Goal: Task Accomplishment & Management: Use online tool/utility

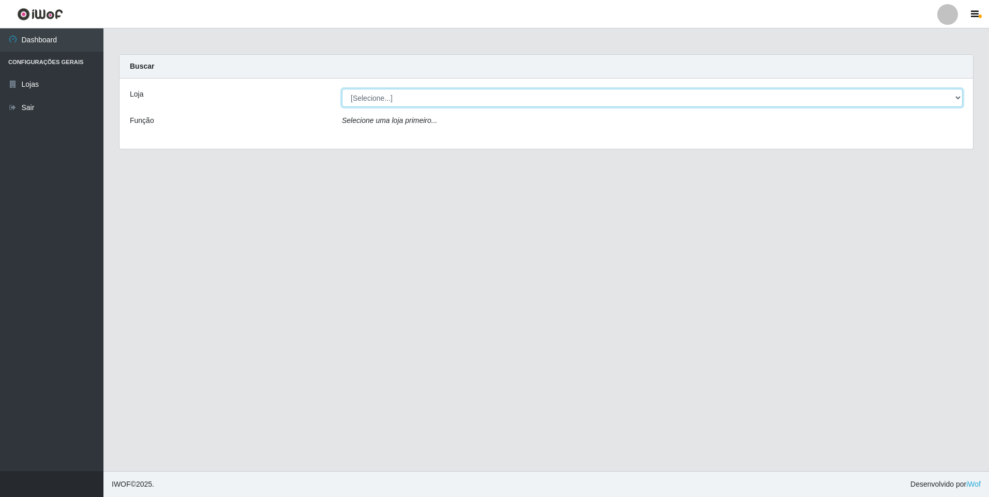
click at [959, 95] on select "[Selecione...] Extrabom - Loja 01 Centro de Distribuição" at bounding box center [652, 98] width 620 height 18
click at [959, 98] on select "[Selecione...] Extrabom - Loja 01 Centro de Distribuição" at bounding box center [652, 98] width 620 height 18
click at [958, 97] on select "[Selecione...] Extrabom - Loja 01 Centro de Distribuição" at bounding box center [652, 98] width 620 height 18
select select "435"
click at [342, 89] on select "[Selecione...] Extrabom - Loja 01 Centro de Distribuição" at bounding box center [652, 98] width 620 height 18
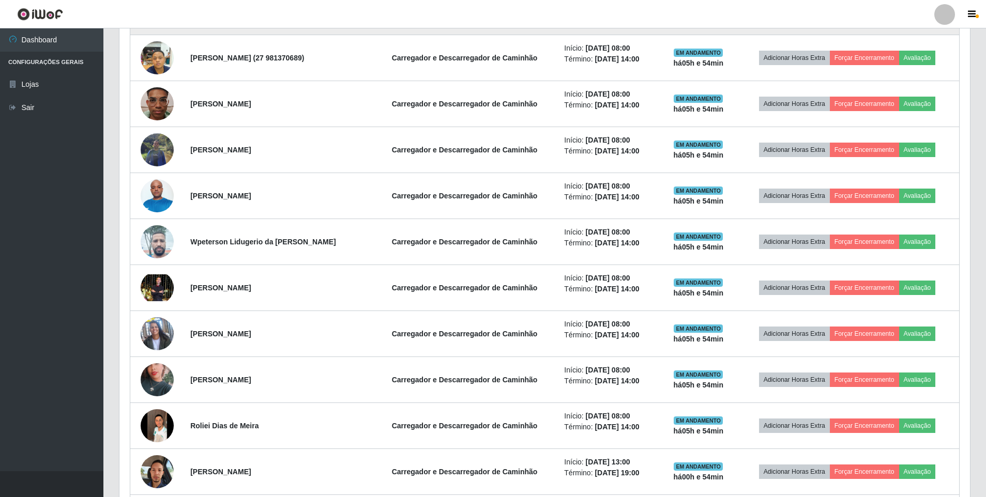
scroll to position [465, 0]
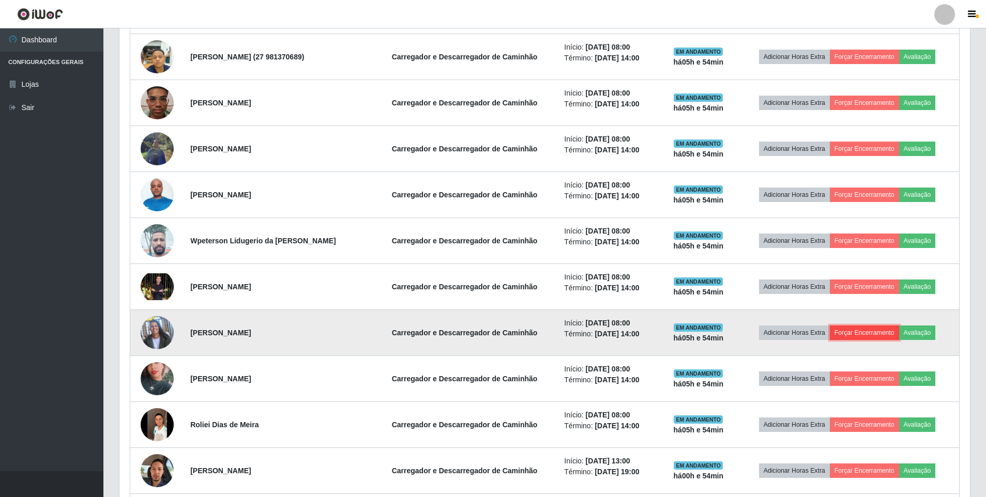
click at [867, 334] on button "Forçar Encerramento" at bounding box center [864, 333] width 69 height 14
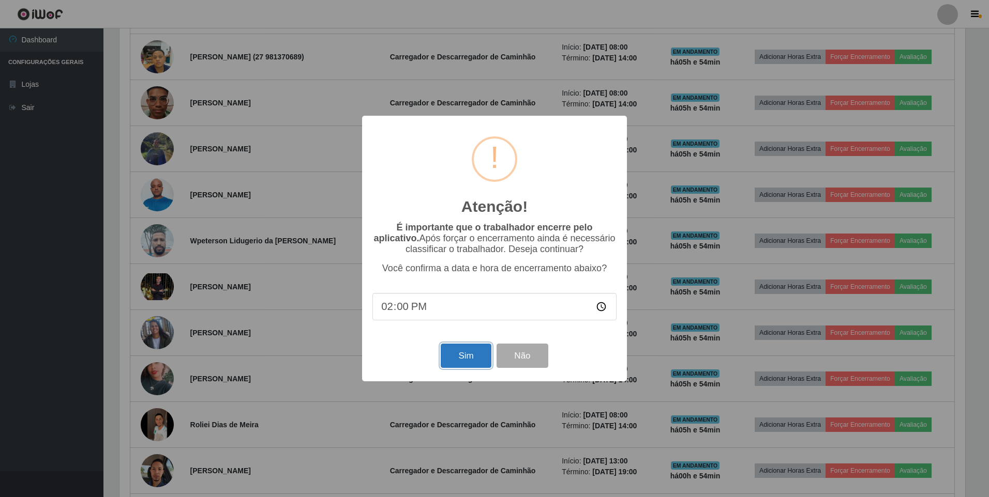
click at [466, 358] on button "Sim" at bounding box center [466, 356] width 50 height 24
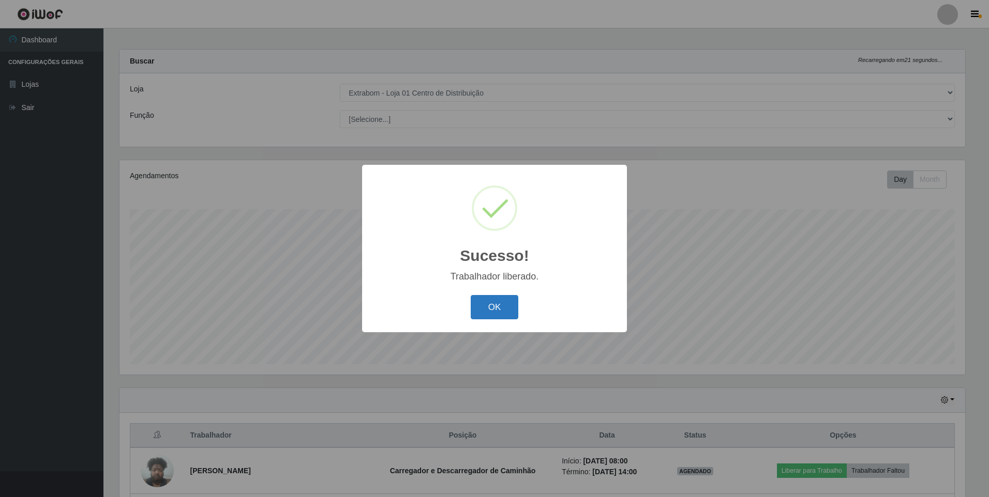
click at [491, 315] on button "OK" at bounding box center [495, 307] width 48 height 24
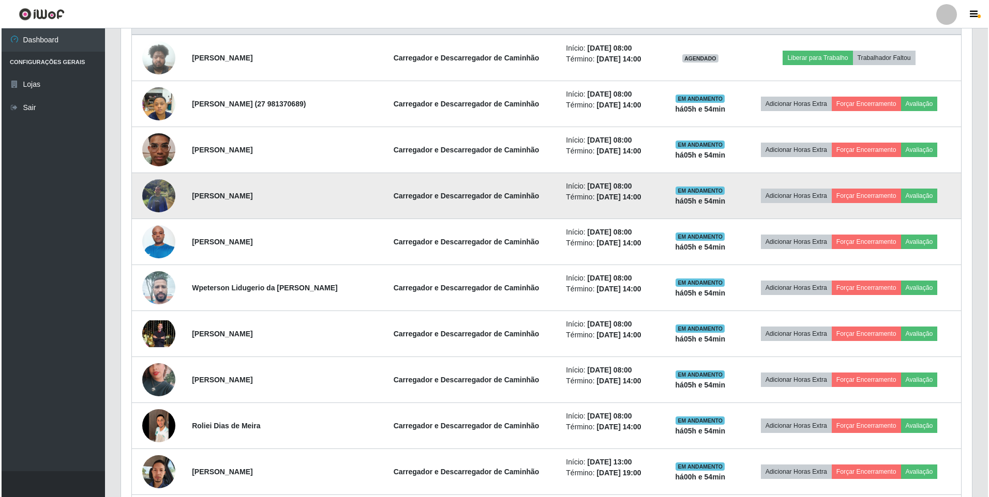
scroll to position [419, 0]
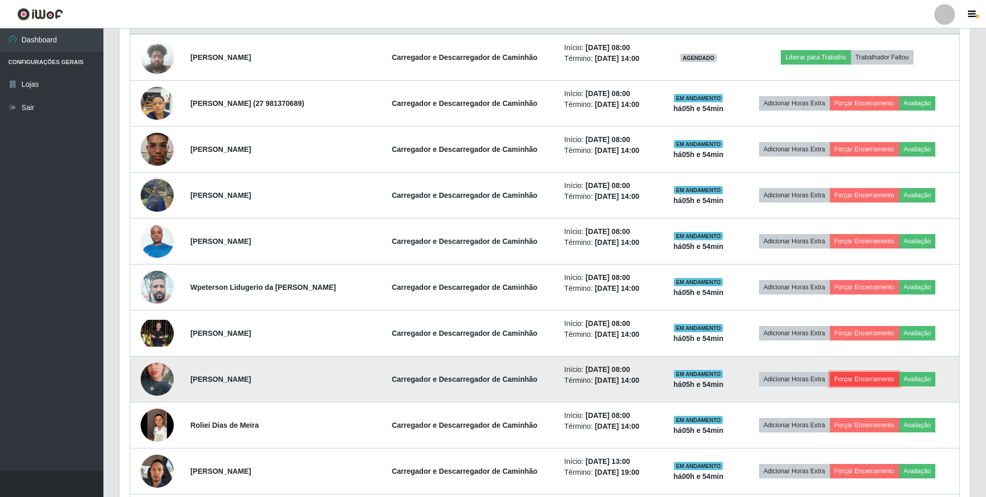
click at [853, 375] on button "Forçar Encerramento" at bounding box center [864, 379] width 69 height 14
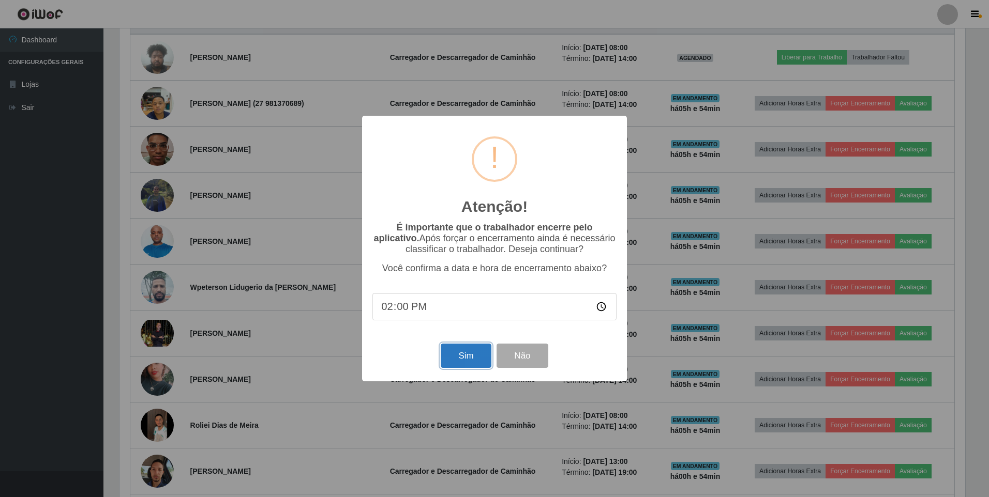
click at [467, 358] on button "Sim" at bounding box center [466, 356] width 50 height 24
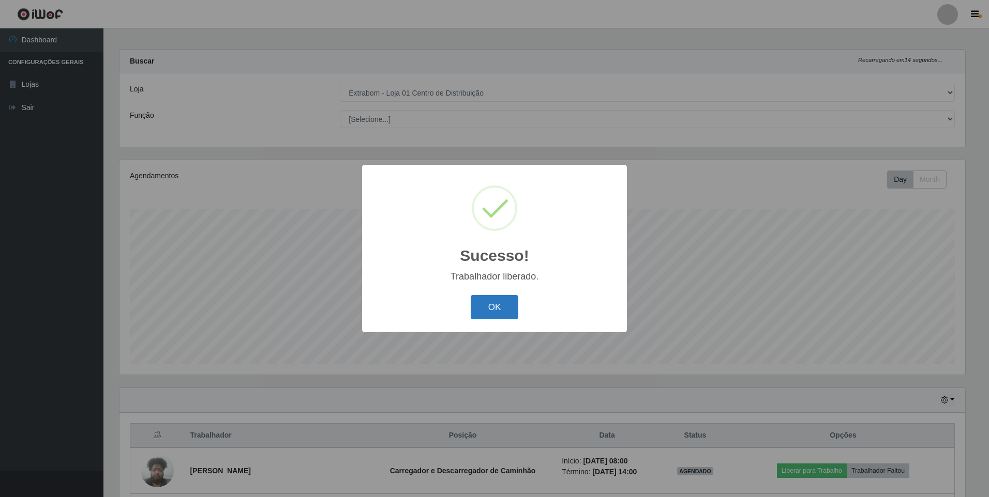
click at [496, 307] on button "OK" at bounding box center [495, 307] width 48 height 24
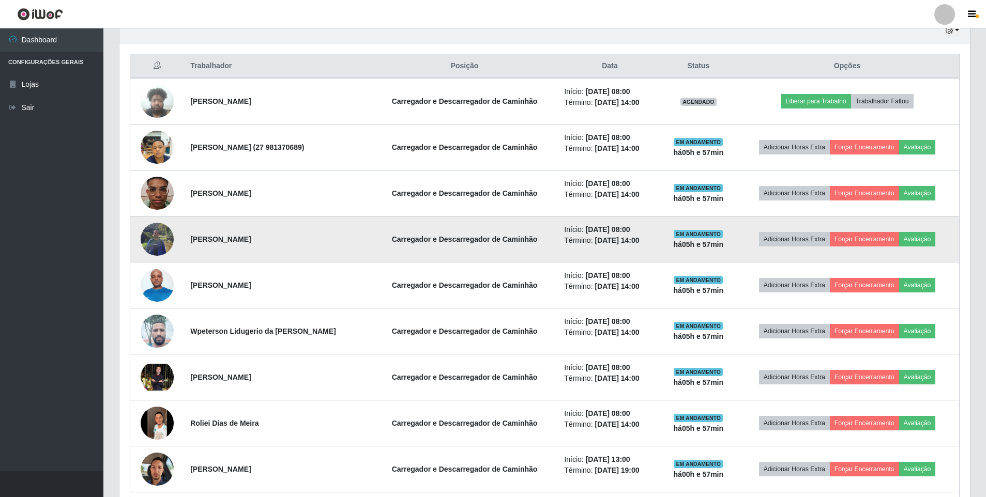
scroll to position [356, 0]
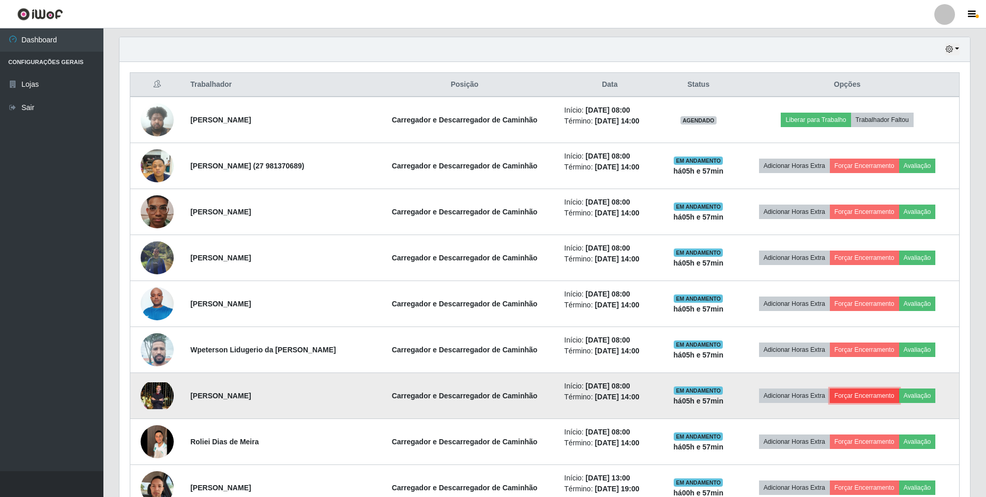
click at [857, 397] on button "Forçar Encerramento" at bounding box center [864, 396] width 69 height 14
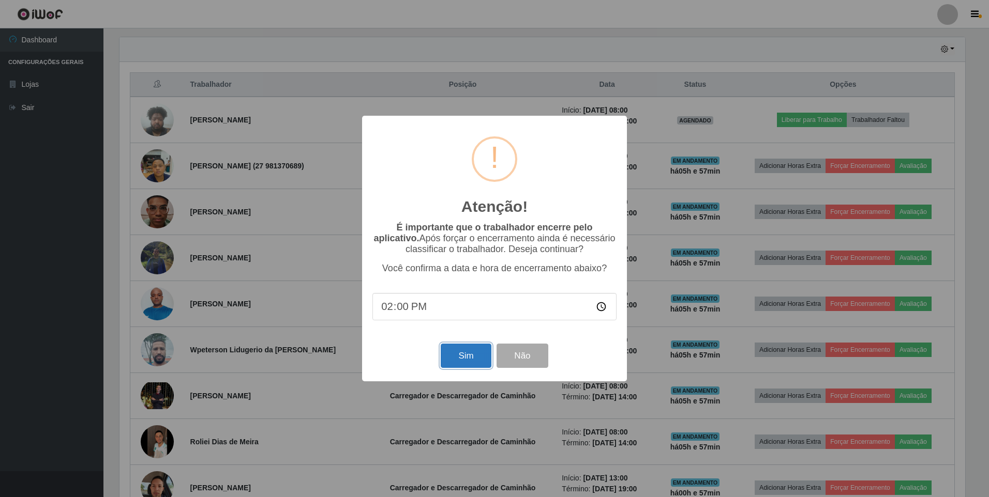
click at [477, 363] on button "Sim" at bounding box center [466, 356] width 50 height 24
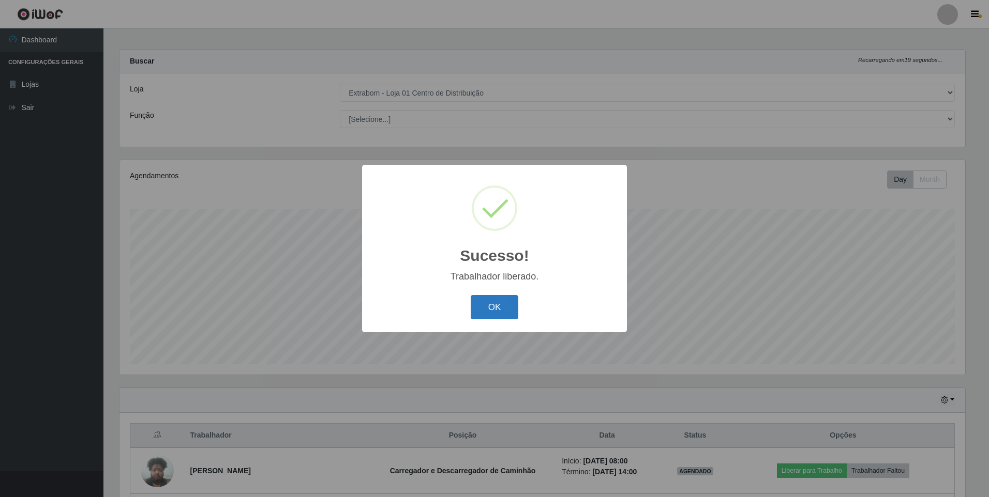
click at [480, 316] on button "OK" at bounding box center [495, 307] width 48 height 24
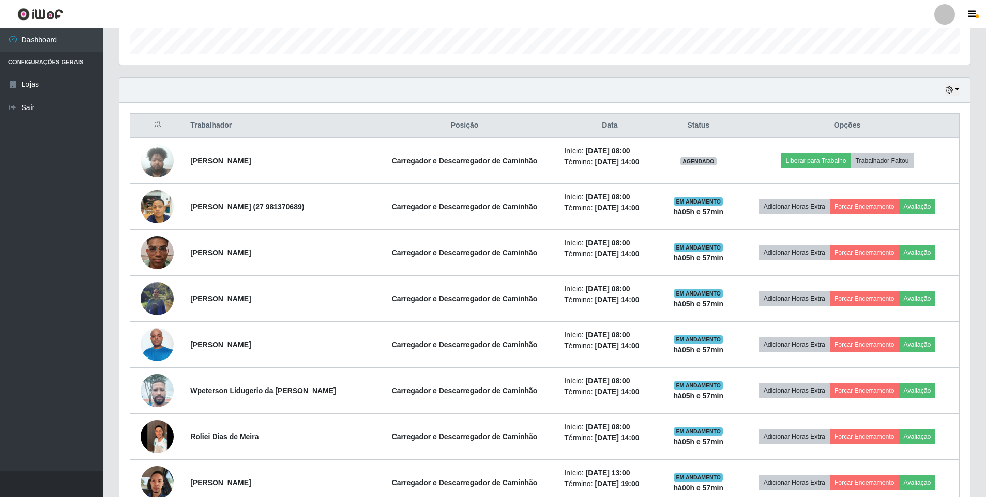
scroll to position [367, 0]
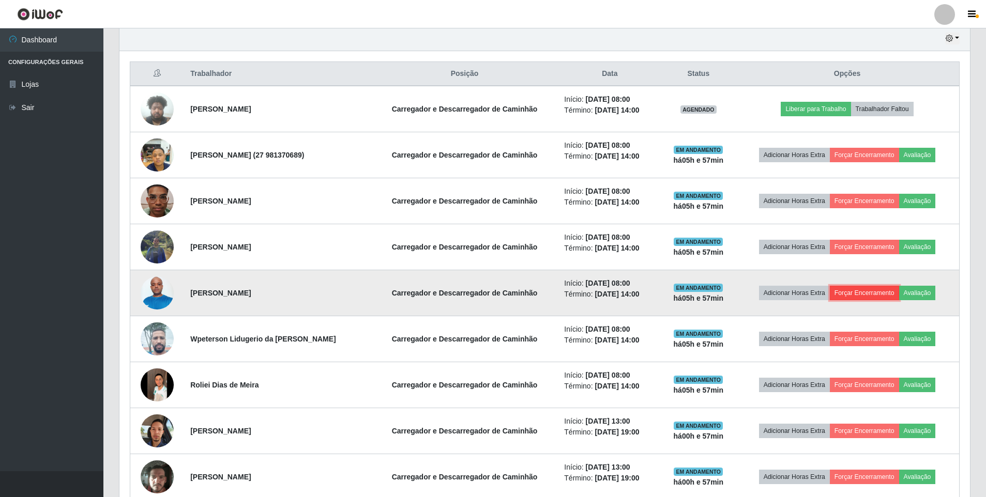
click at [861, 289] on button "Forçar Encerramento" at bounding box center [864, 293] width 69 height 14
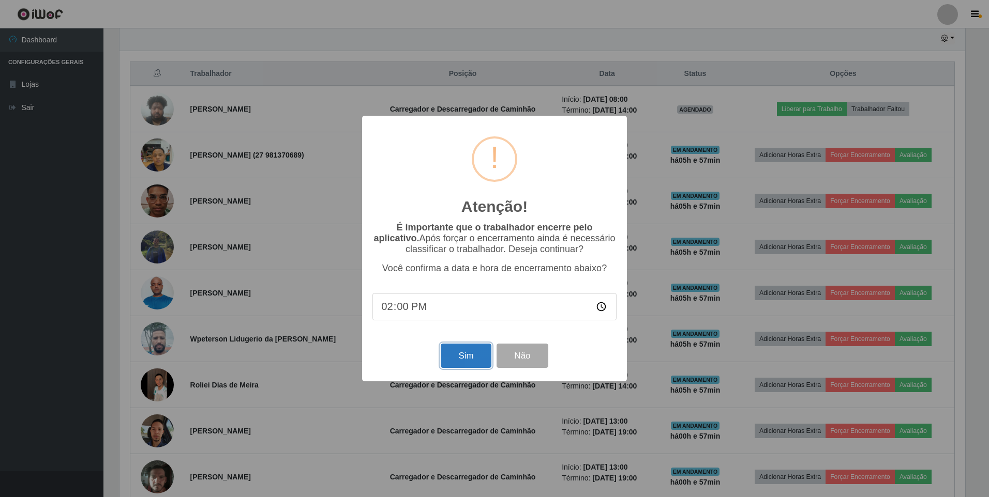
click at [449, 358] on button "Sim" at bounding box center [466, 356] width 50 height 24
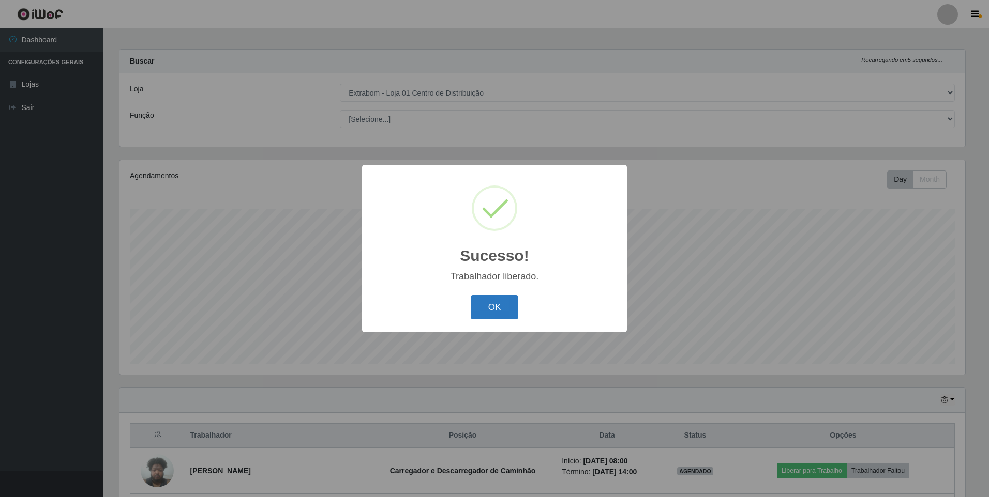
click at [497, 302] on button "OK" at bounding box center [495, 307] width 48 height 24
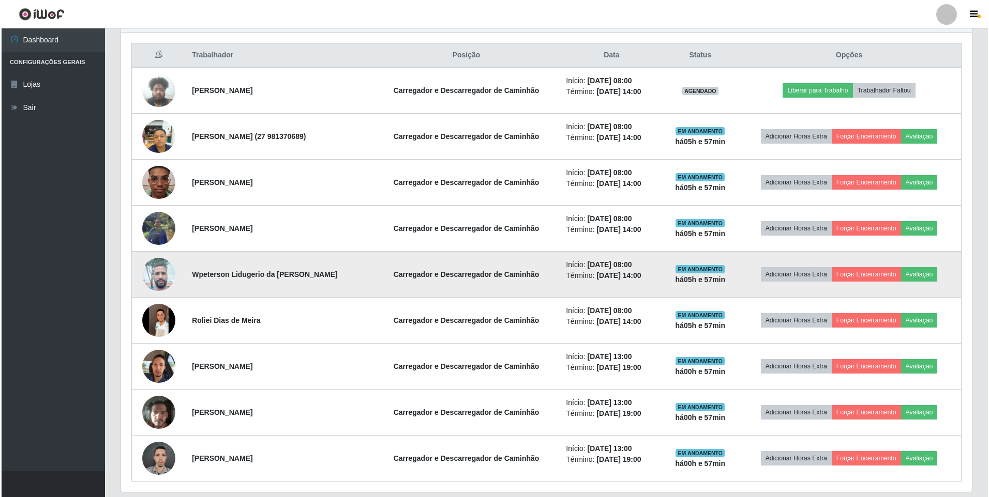
scroll to position [368, 0]
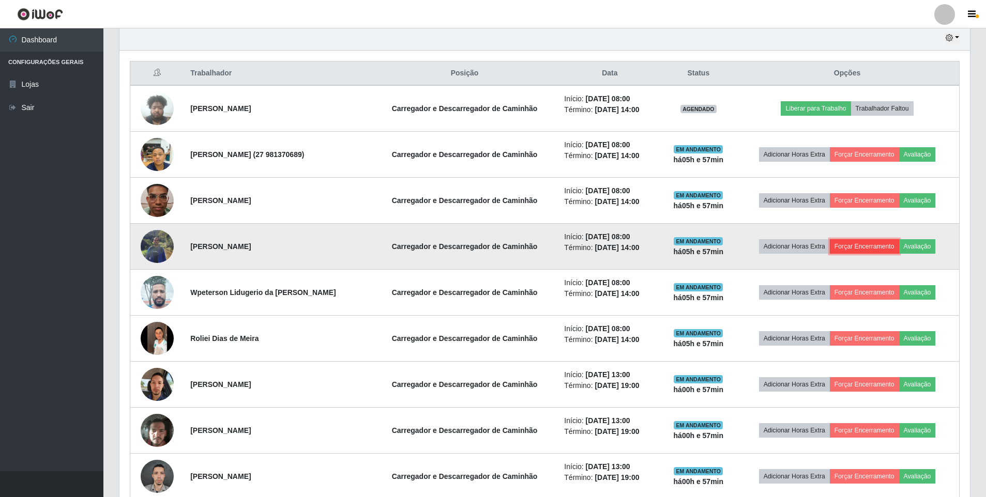
click at [858, 251] on button "Forçar Encerramento" at bounding box center [864, 246] width 69 height 14
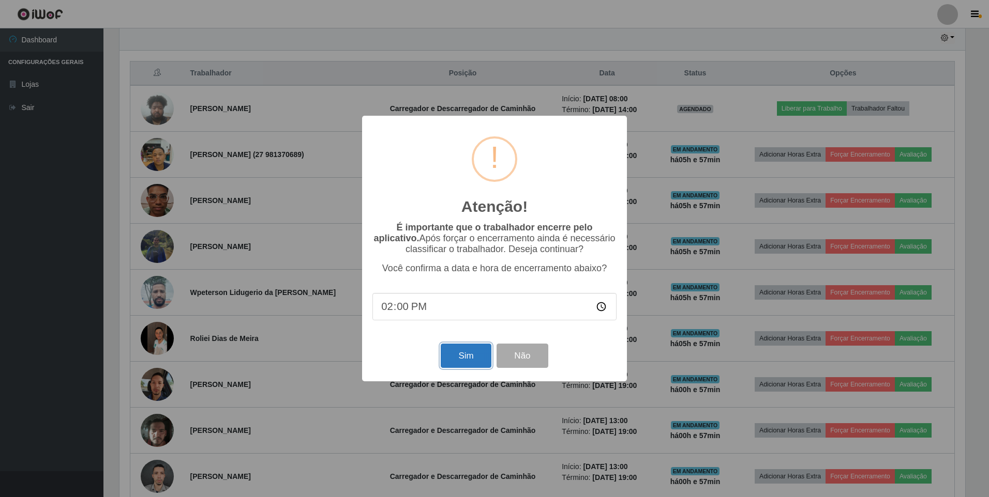
click at [459, 351] on button "Sim" at bounding box center [466, 356] width 50 height 24
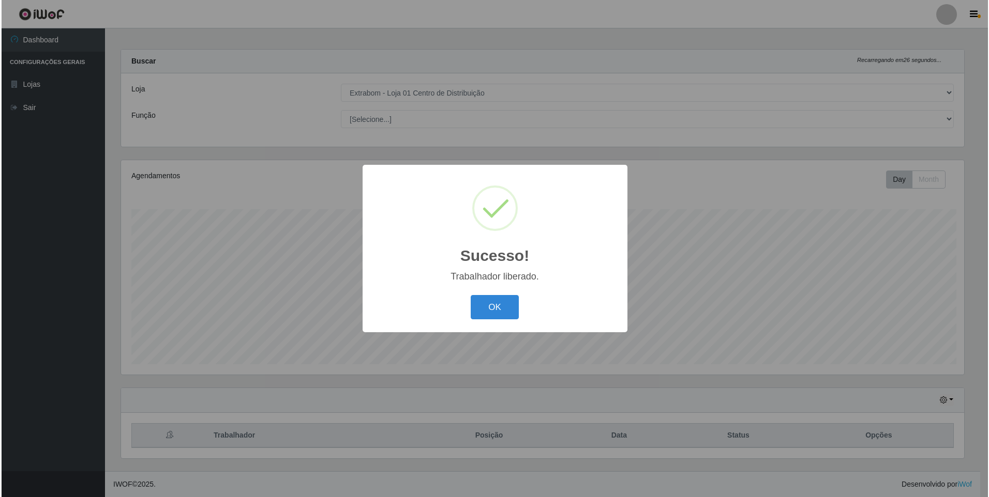
scroll to position [0, 0]
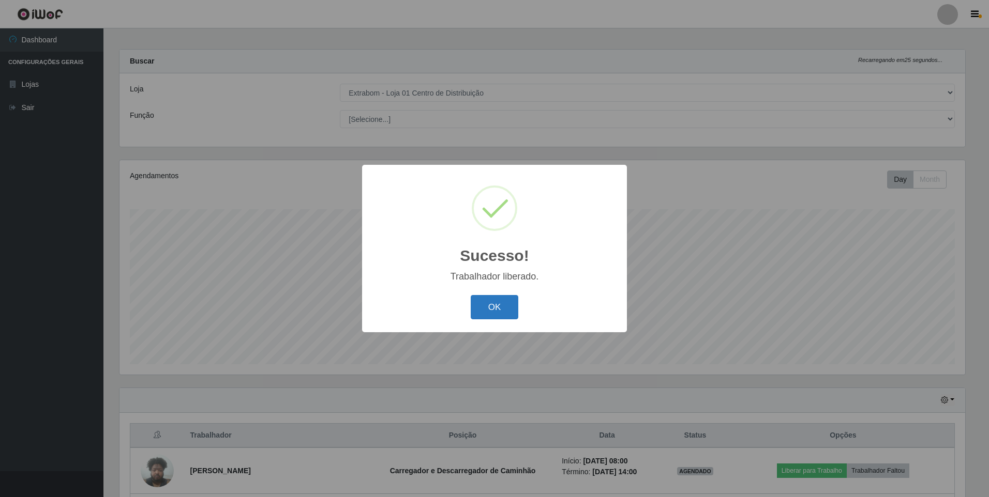
click at [491, 315] on button "OK" at bounding box center [495, 307] width 48 height 24
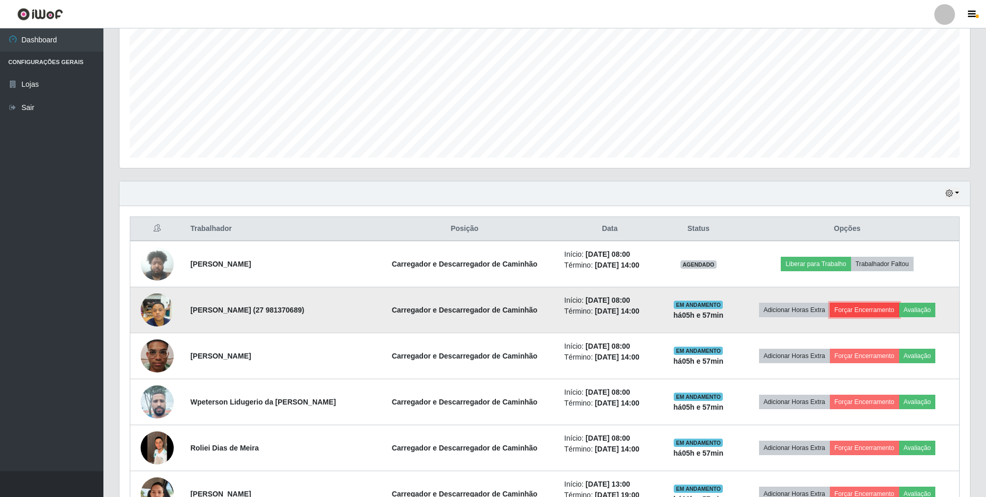
click at [854, 309] on button "Forçar Encerramento" at bounding box center [864, 310] width 69 height 14
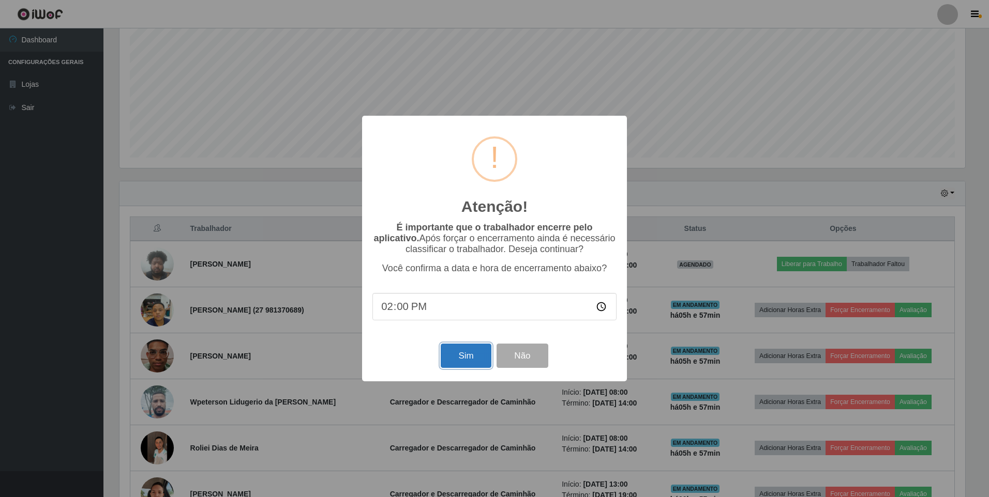
click at [461, 358] on button "Sim" at bounding box center [466, 356] width 50 height 24
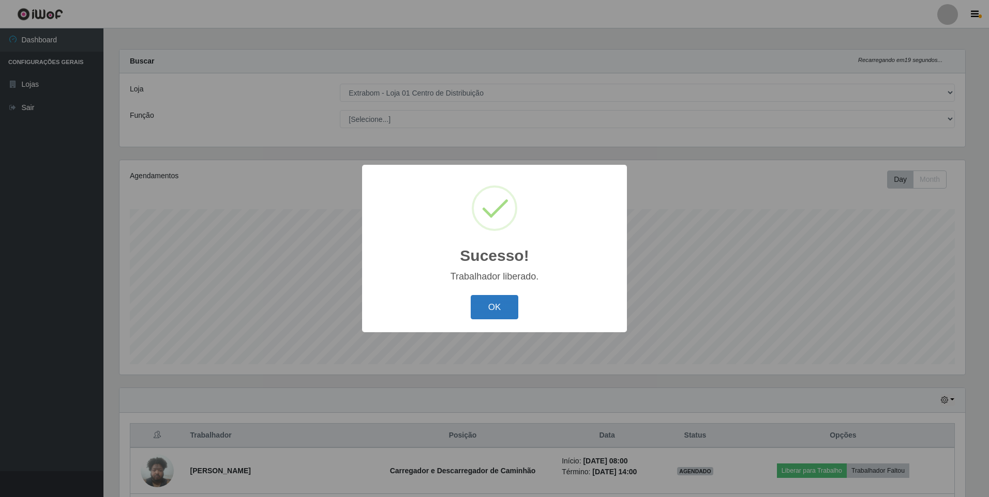
click at [498, 316] on button "OK" at bounding box center [495, 307] width 48 height 24
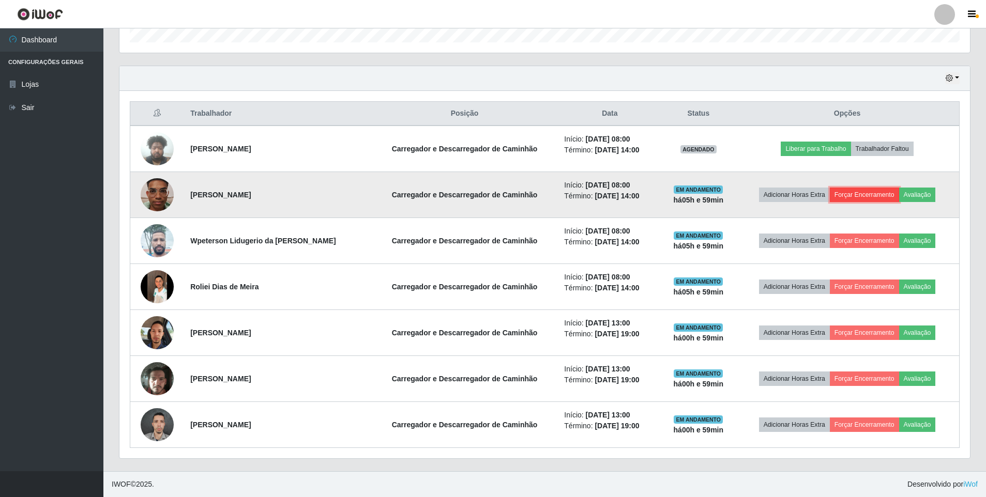
click at [866, 192] on button "Forçar Encerramento" at bounding box center [864, 195] width 69 height 14
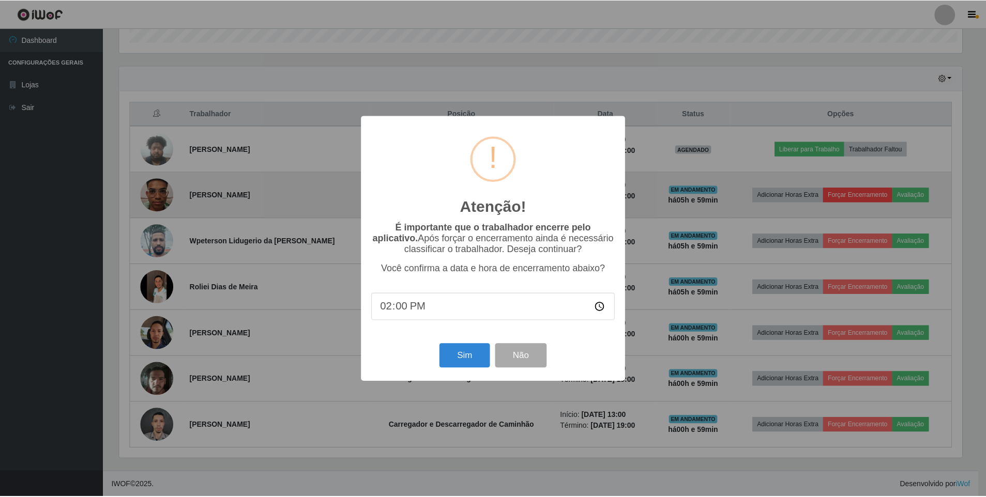
scroll to position [215, 845]
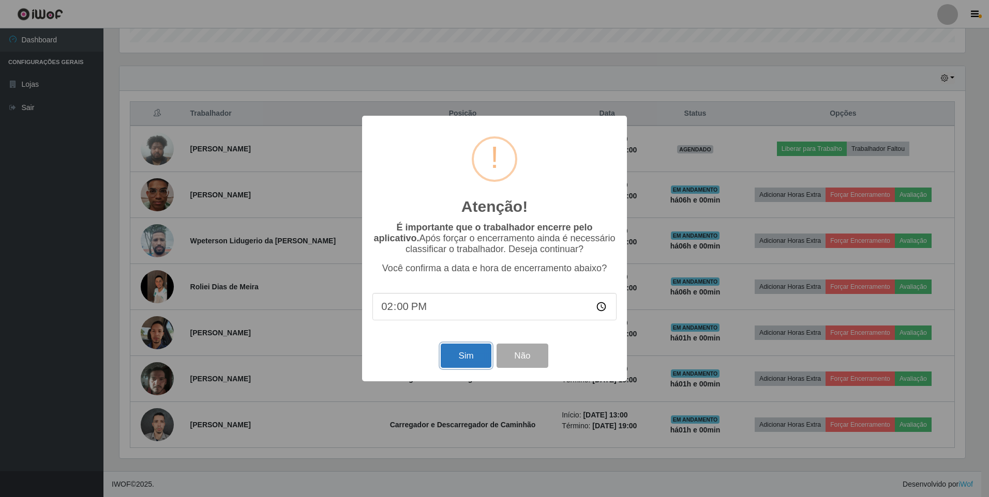
click at [469, 356] on button "Sim" at bounding box center [466, 356] width 50 height 24
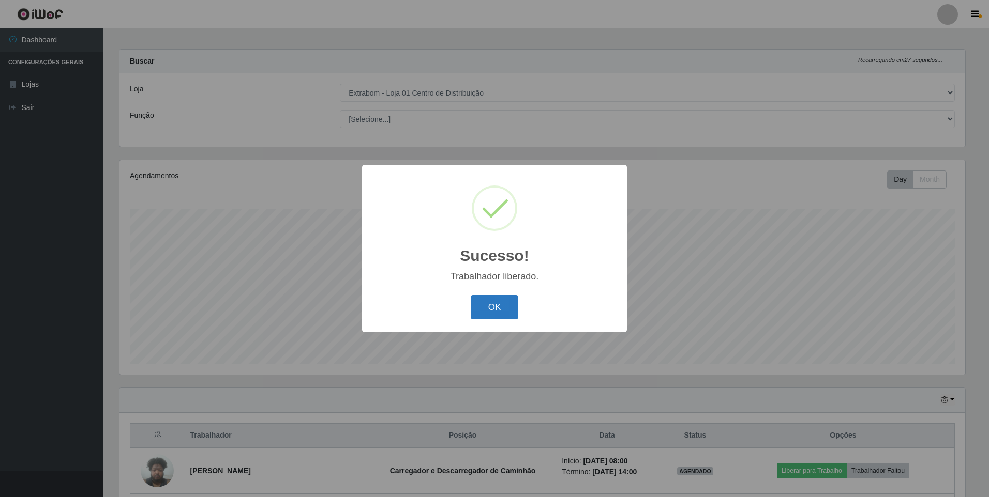
click at [478, 304] on button "OK" at bounding box center [495, 307] width 48 height 24
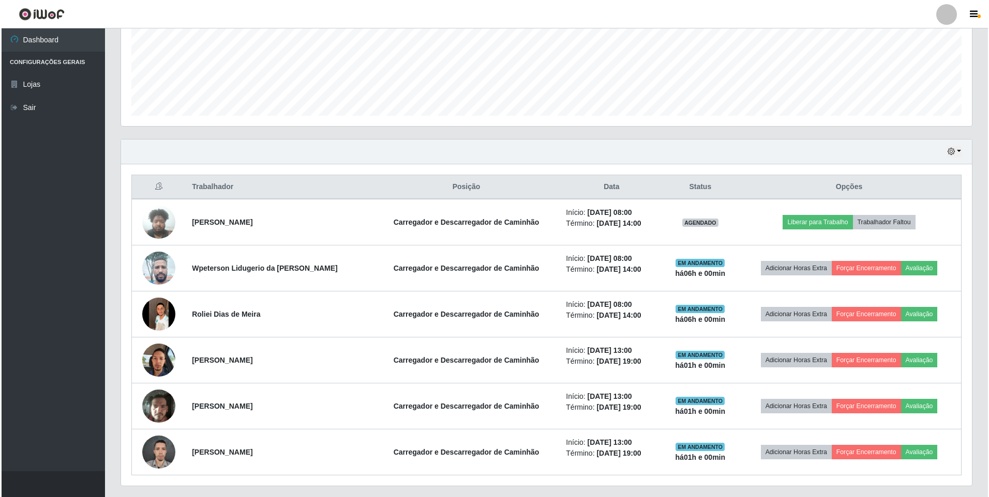
scroll to position [264, 0]
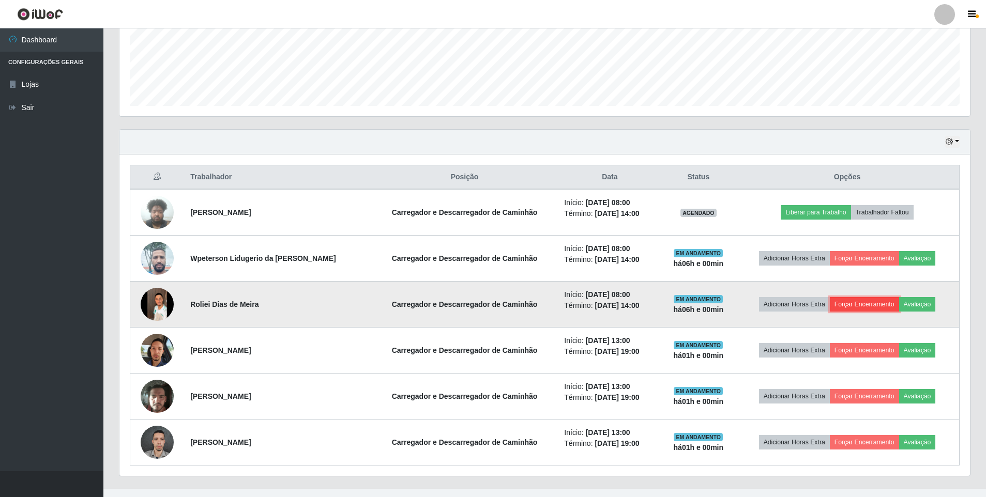
click at [866, 302] on button "Forçar Encerramento" at bounding box center [864, 304] width 69 height 14
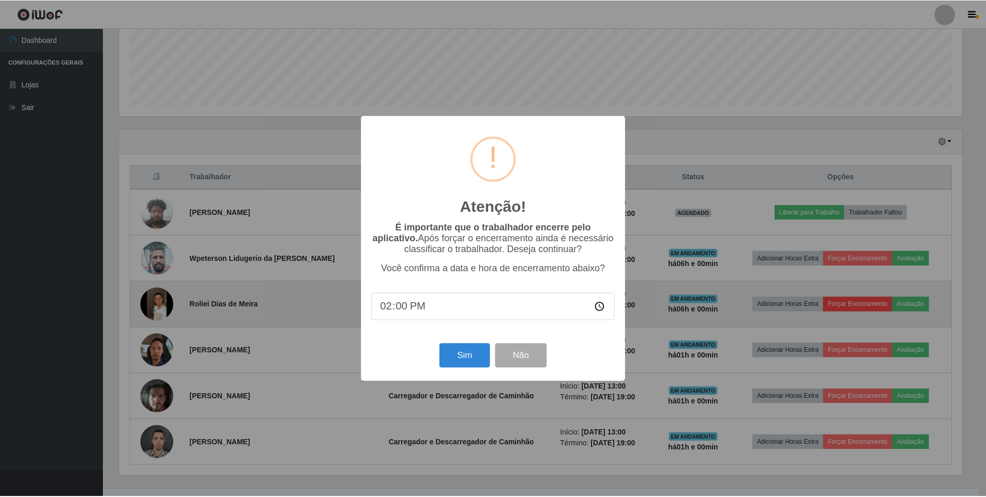
scroll to position [215, 845]
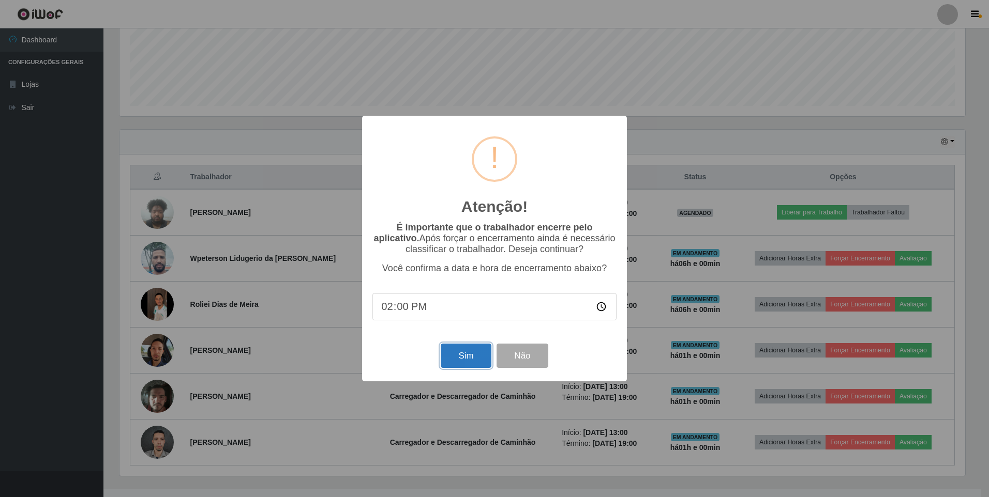
click at [458, 354] on button "Sim" at bounding box center [466, 356] width 50 height 24
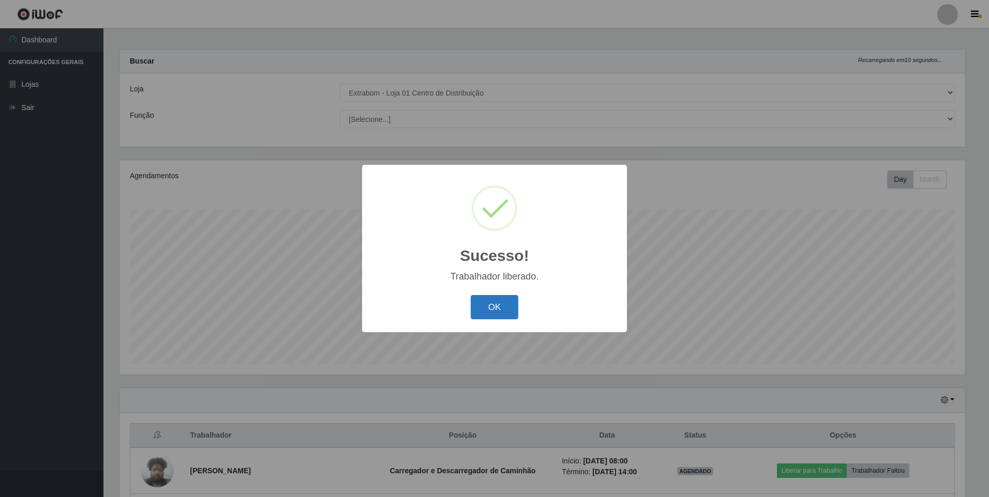
click at [491, 302] on button "OK" at bounding box center [495, 307] width 48 height 24
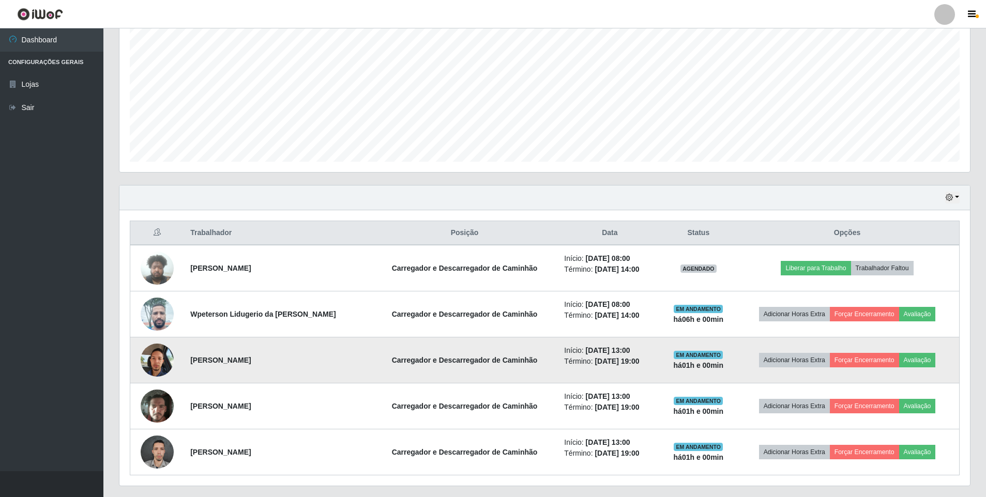
scroll to position [212, 0]
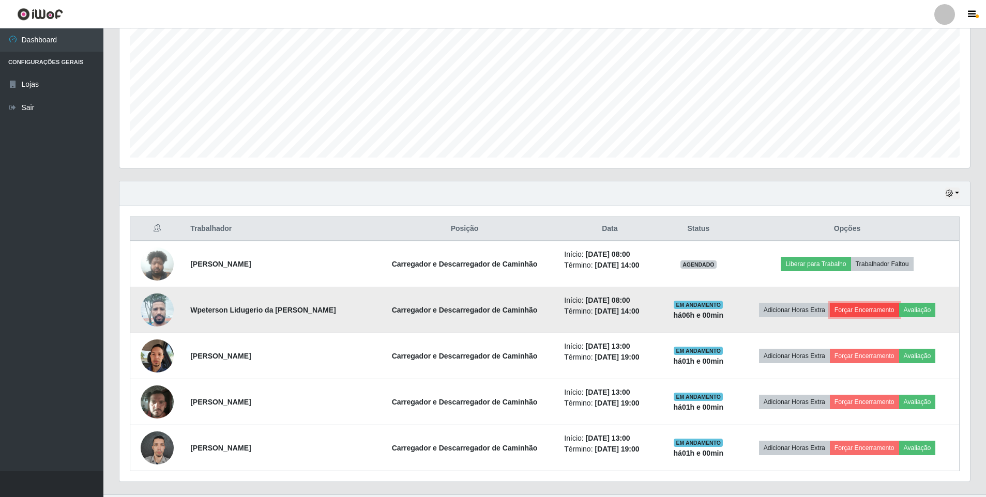
click at [866, 305] on button "Forçar Encerramento" at bounding box center [864, 310] width 69 height 14
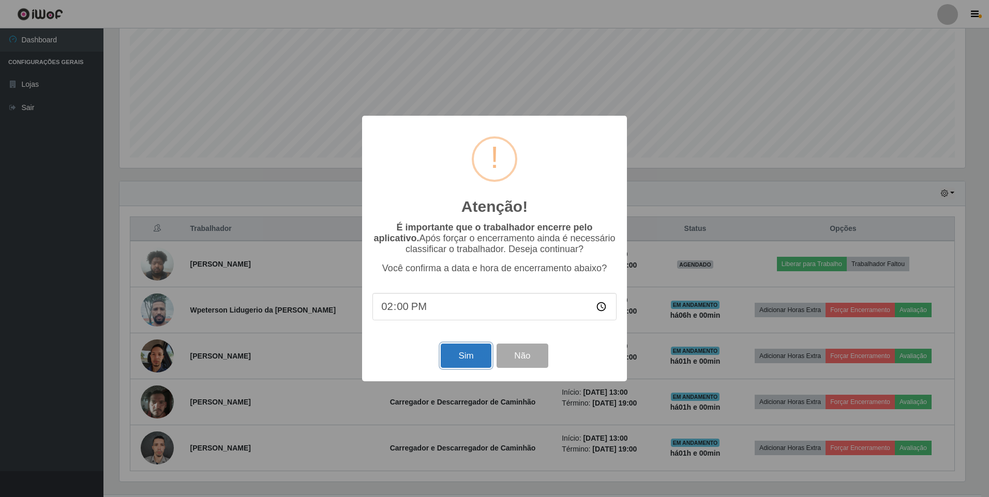
click at [442, 353] on button "Sim" at bounding box center [466, 356] width 50 height 24
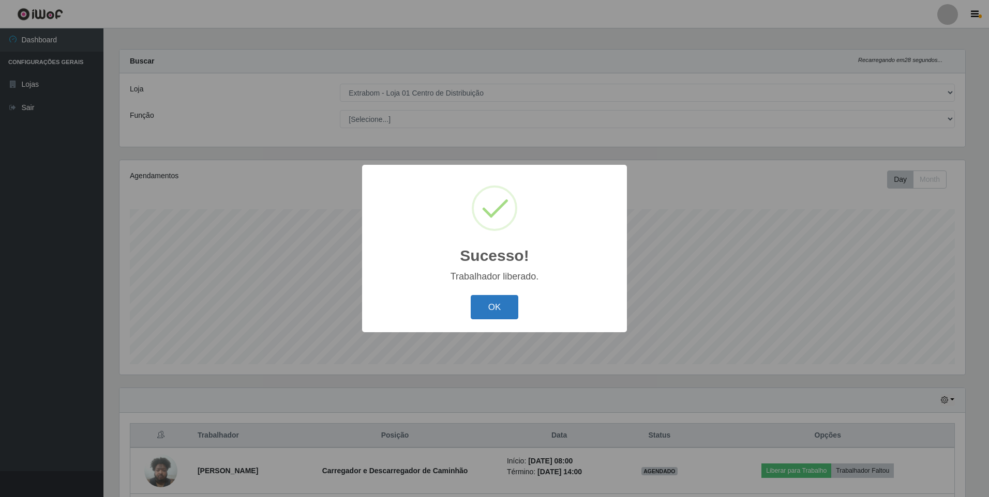
click at [491, 312] on button "OK" at bounding box center [495, 307] width 48 height 24
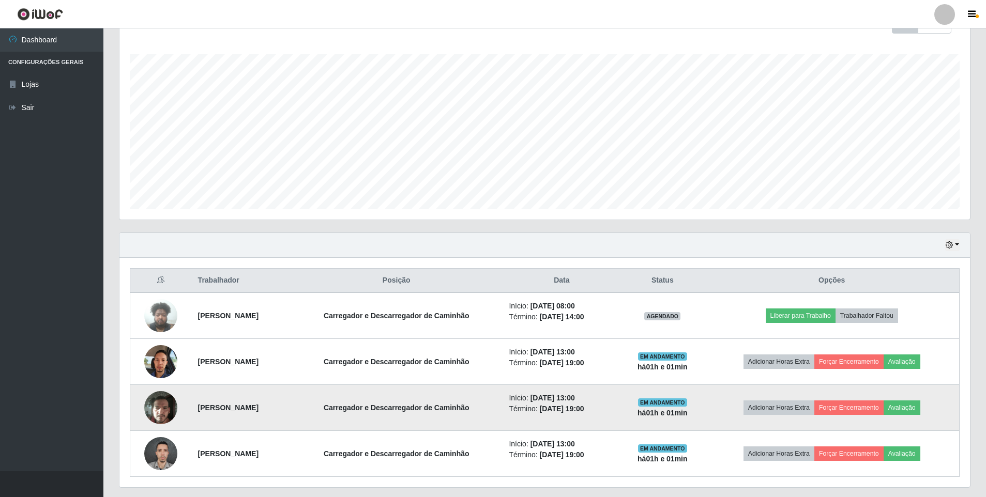
scroll to position [189, 0]
